Goal: Task Accomplishment & Management: Manage account settings

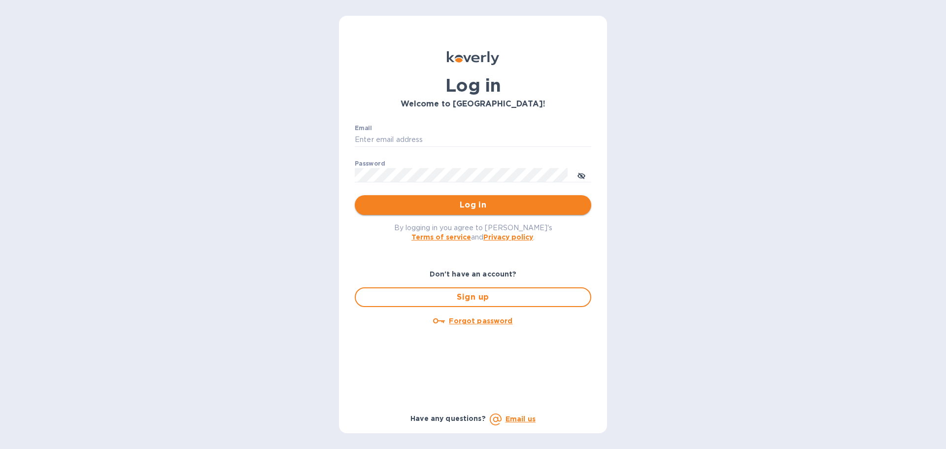
type input "[EMAIL_ADDRESS][DOMAIN_NAME]"
click at [473, 207] on span "Log in" at bounding box center [473, 205] width 221 height 12
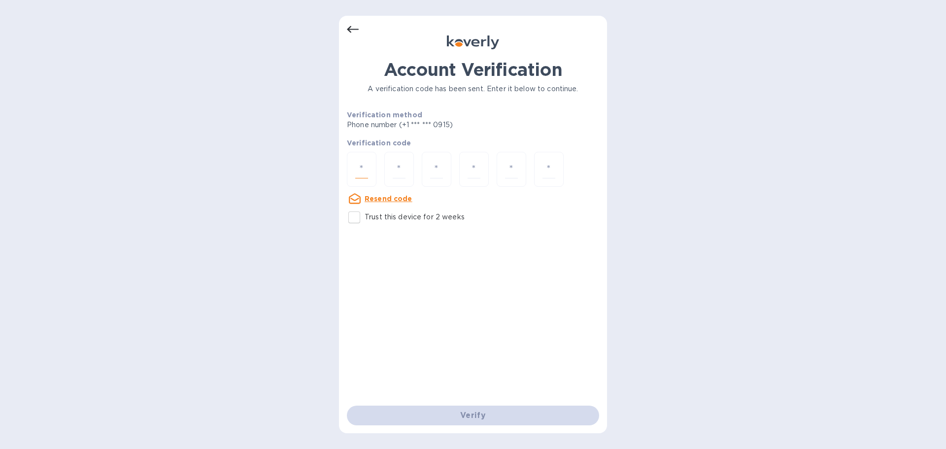
click at [365, 166] on input "number" at bounding box center [361, 169] width 13 height 18
type input "8"
type input "9"
type input "4"
type input "3"
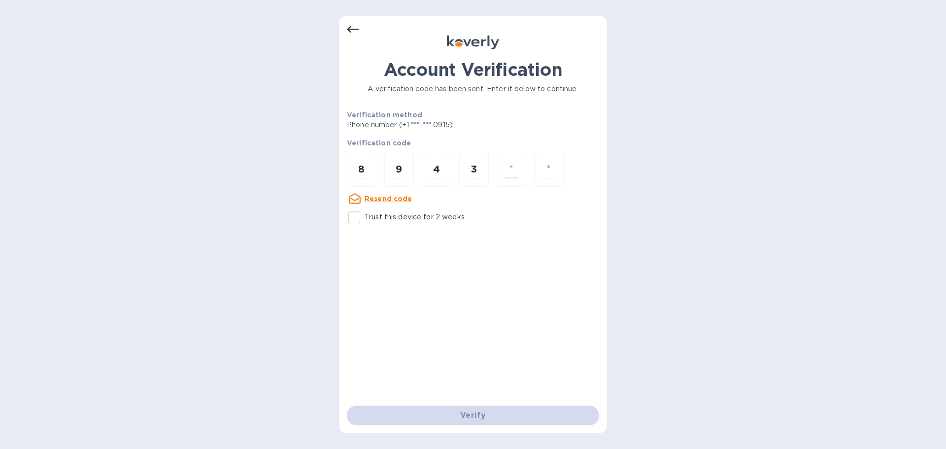
type input "6"
type input "0"
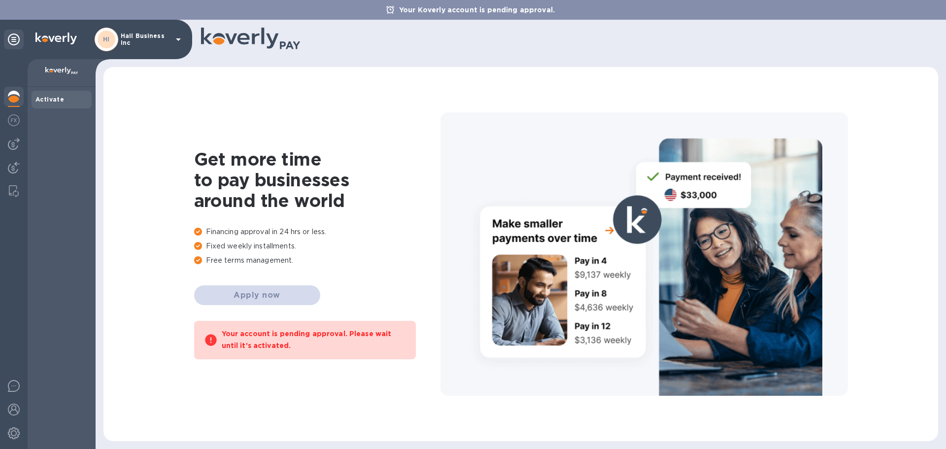
click at [173, 44] on icon at bounding box center [178, 40] width 12 height 12
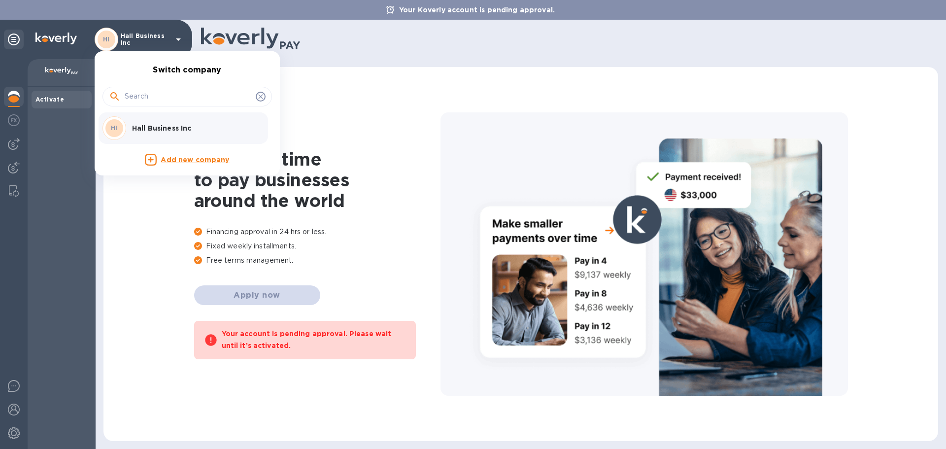
click at [400, 104] on div at bounding box center [473, 224] width 946 height 449
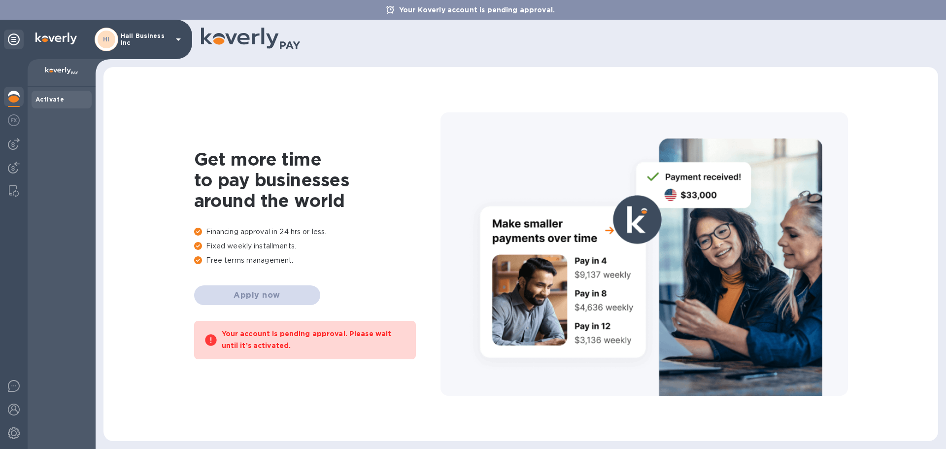
click at [15, 39] on icon at bounding box center [14, 40] width 12 height 12
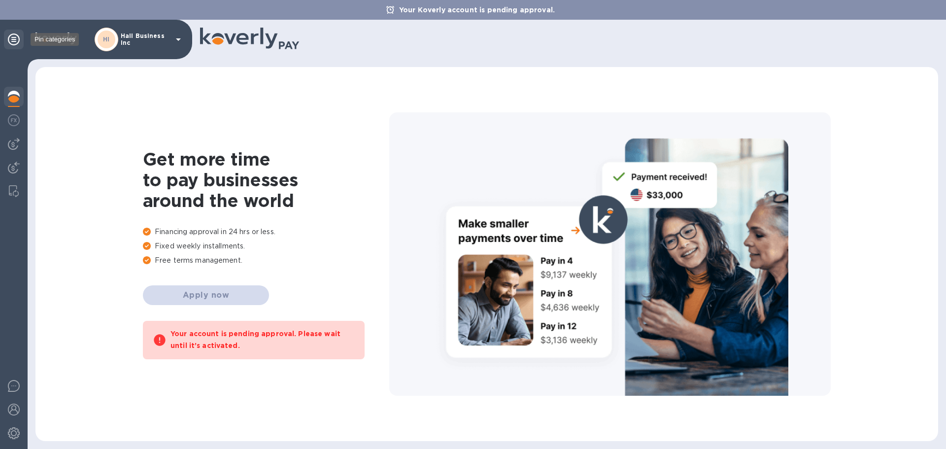
click at [17, 39] on icon at bounding box center [14, 40] width 12 height 12
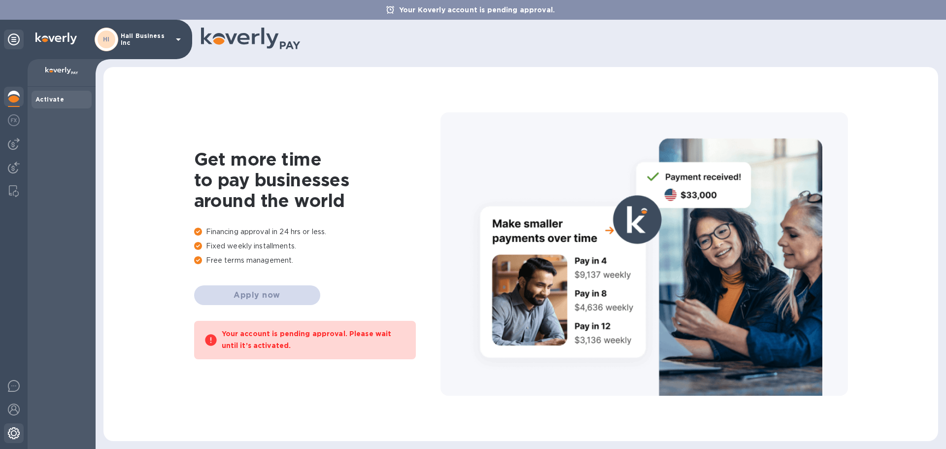
click at [15, 430] on img at bounding box center [14, 433] width 12 height 12
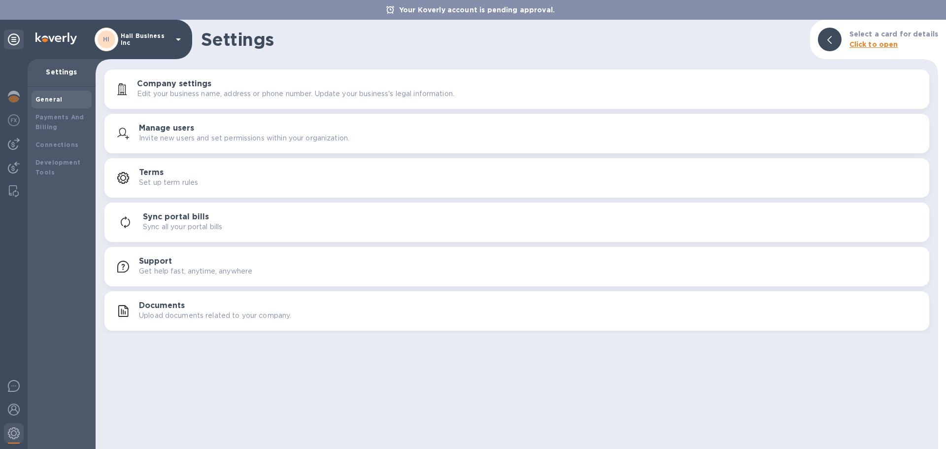
click at [182, 41] on icon at bounding box center [178, 40] width 12 height 12
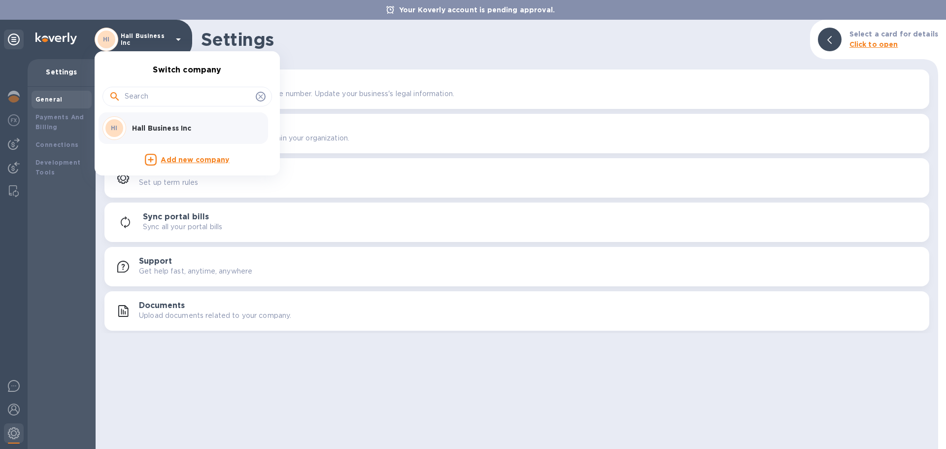
click at [349, 72] on div at bounding box center [473, 224] width 946 height 449
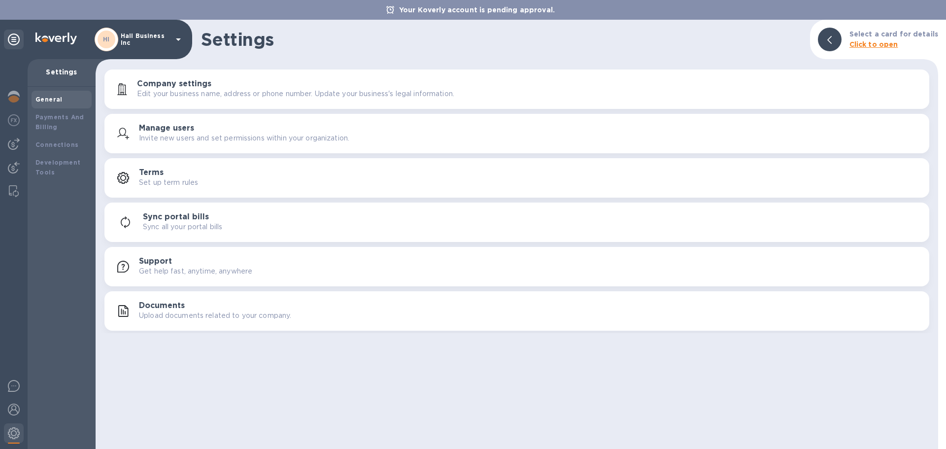
click at [12, 39] on icon at bounding box center [14, 40] width 12 height 12
